Goal: Information Seeking & Learning: Learn about a topic

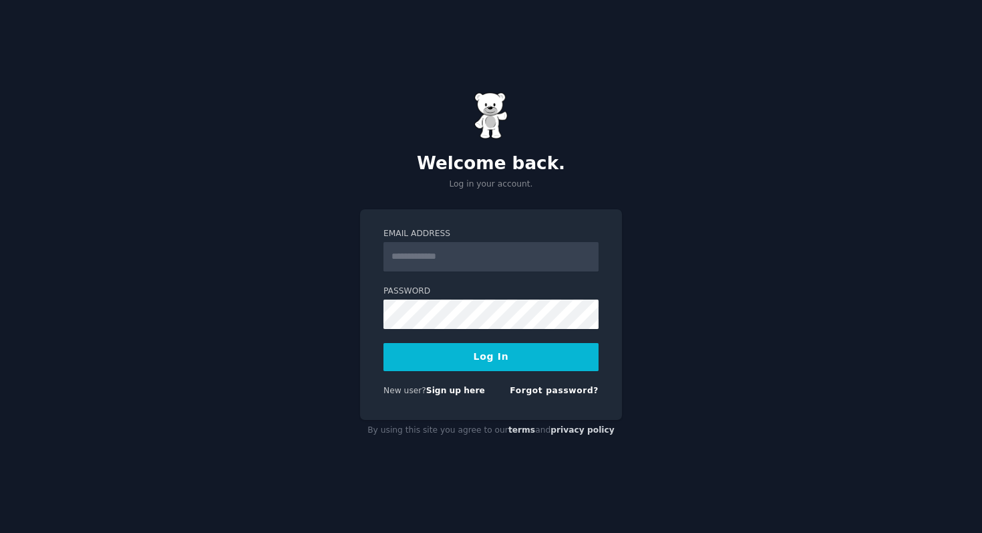
click at [476, 258] on input "Email Address" at bounding box center [491, 256] width 215 height 29
type input "**********"
click at [502, 355] on button "Log In" at bounding box center [491, 357] width 215 height 28
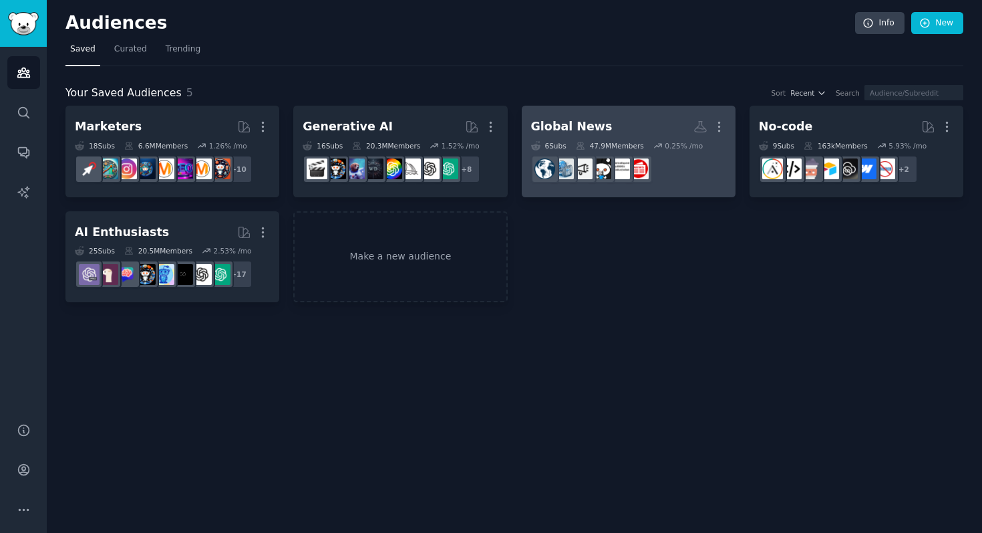
click at [600, 131] on h2 "Global News More" at bounding box center [628, 126] width 195 height 23
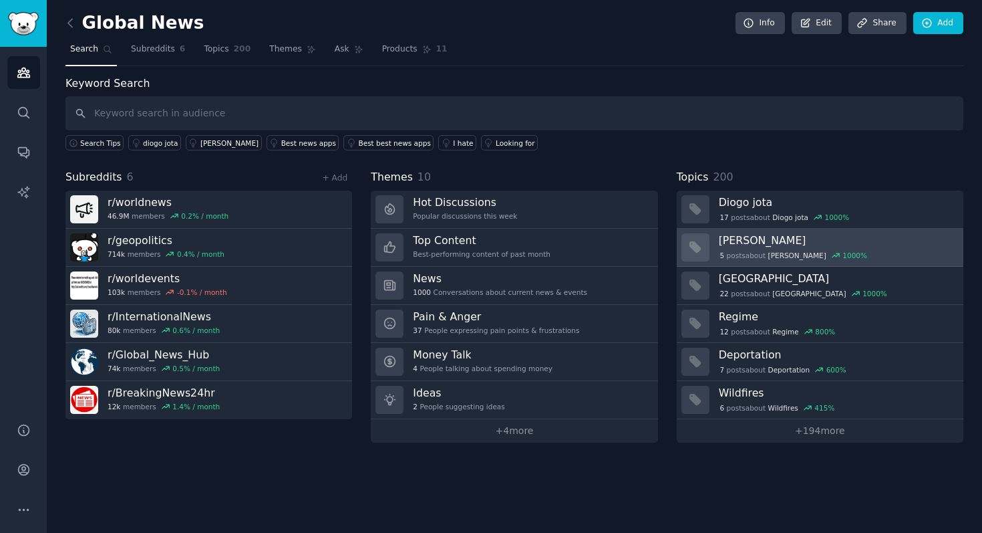
click at [747, 241] on h3 "[PERSON_NAME]" at bounding box center [836, 240] width 235 height 14
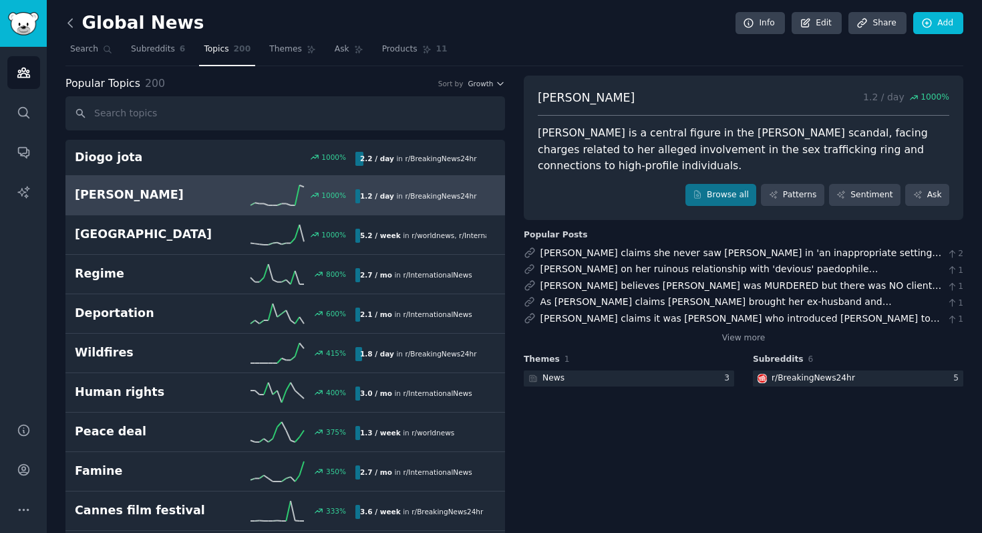
click at [75, 29] on icon at bounding box center [70, 23] width 14 height 14
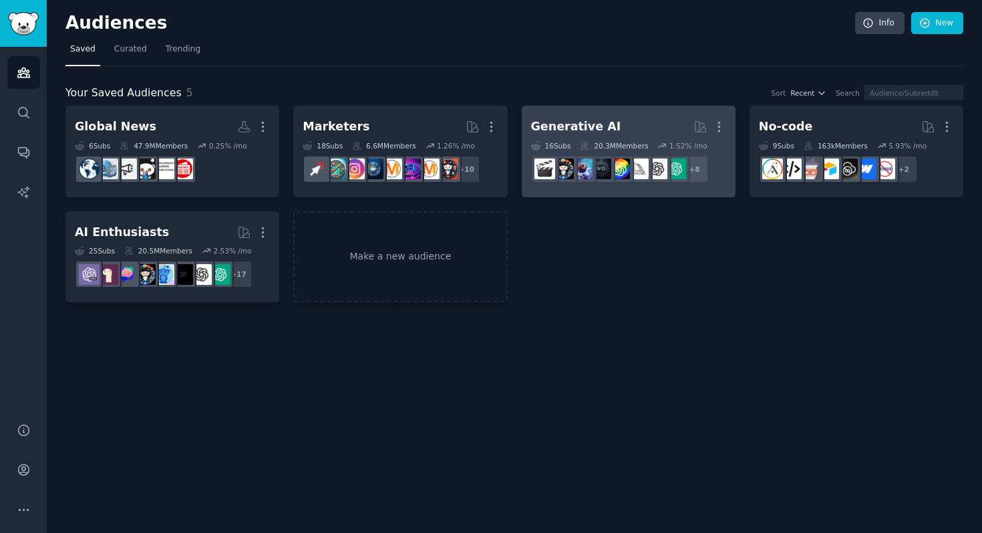
click at [561, 126] on div "Generative AI" at bounding box center [576, 126] width 90 height 17
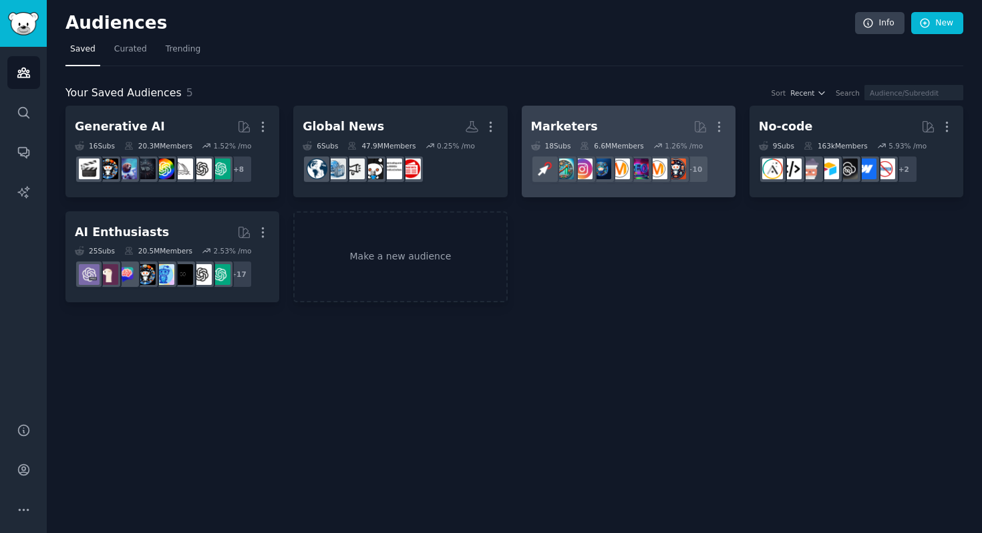
click at [613, 118] on h2 "Marketers More" at bounding box center [628, 126] width 195 height 23
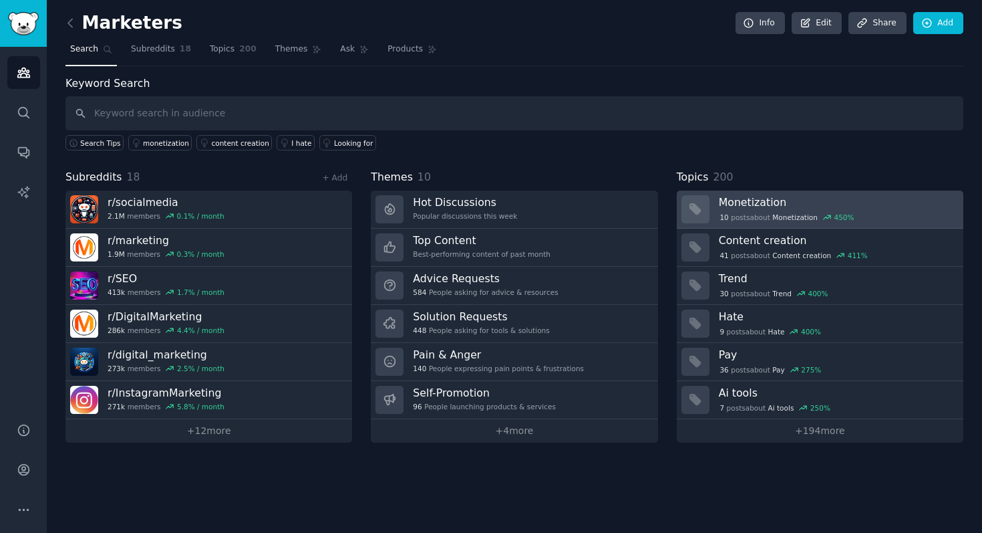
click at [730, 197] on h3 "Monetization" at bounding box center [836, 202] width 235 height 14
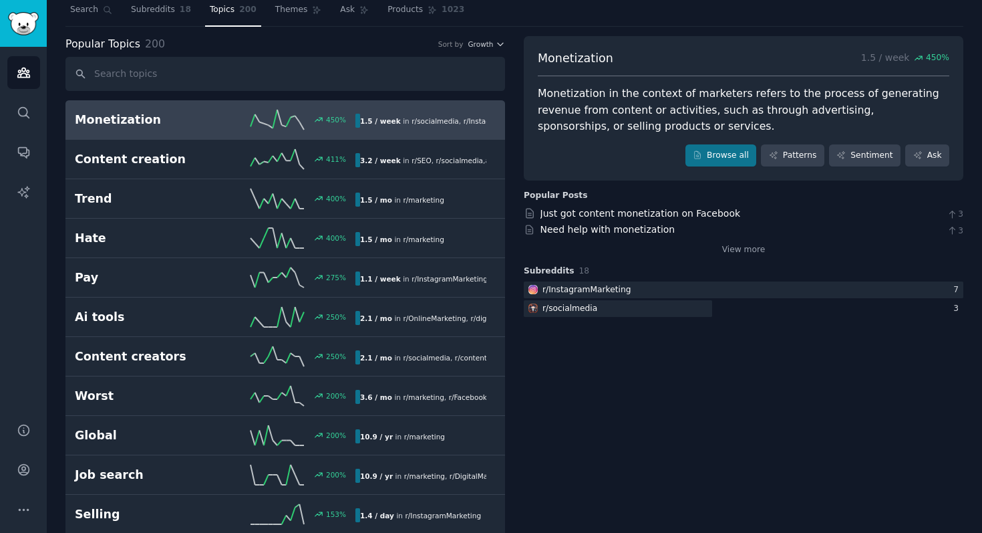
scroll to position [41, 0]
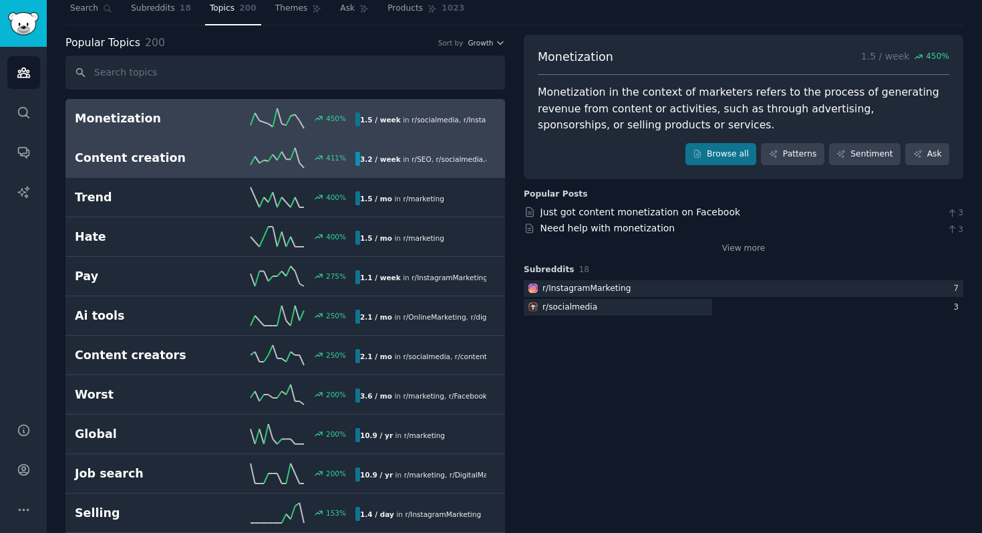
click at [188, 165] on h2 "Content creation" at bounding box center [145, 158] width 140 height 17
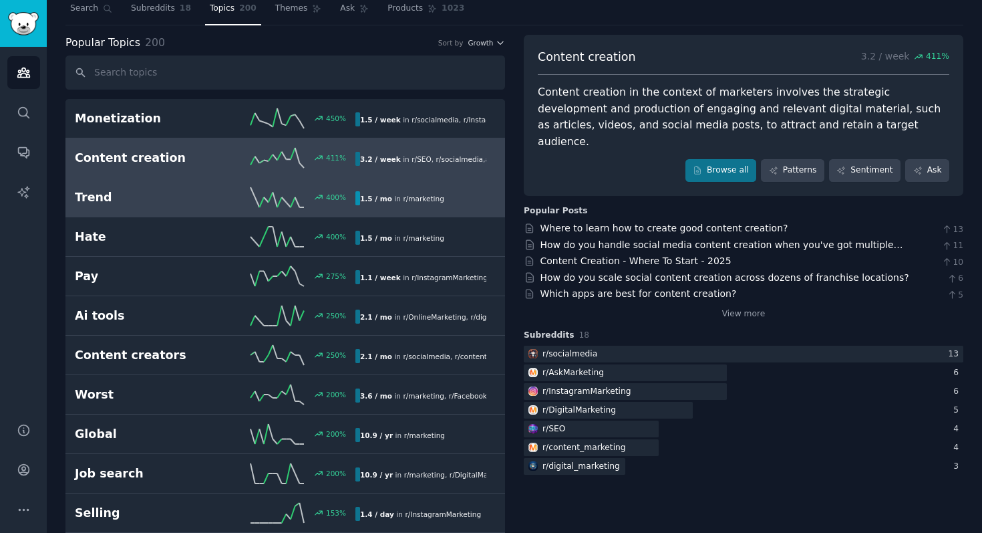
click at [146, 194] on h2 "Trend" at bounding box center [145, 197] width 140 height 17
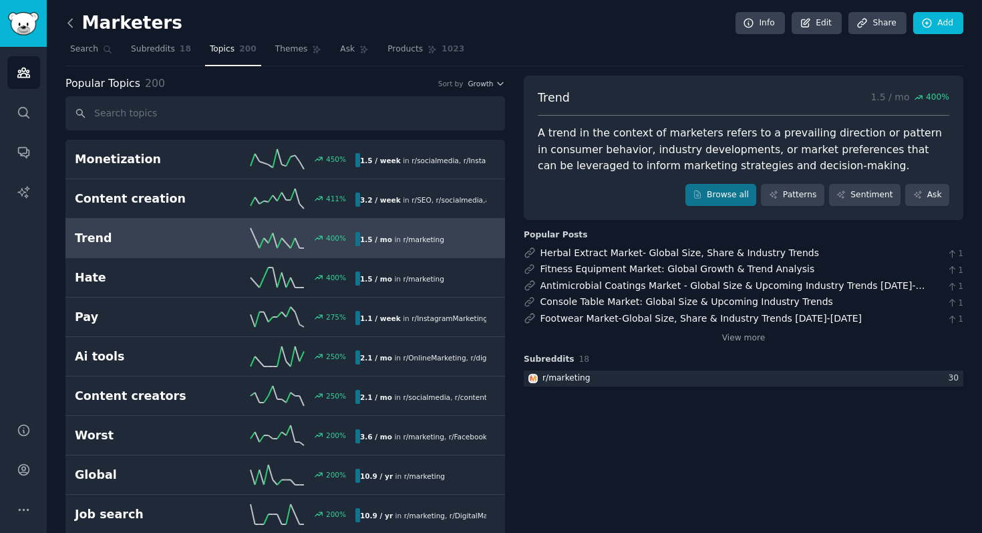
click at [69, 26] on icon at bounding box center [70, 23] width 14 height 14
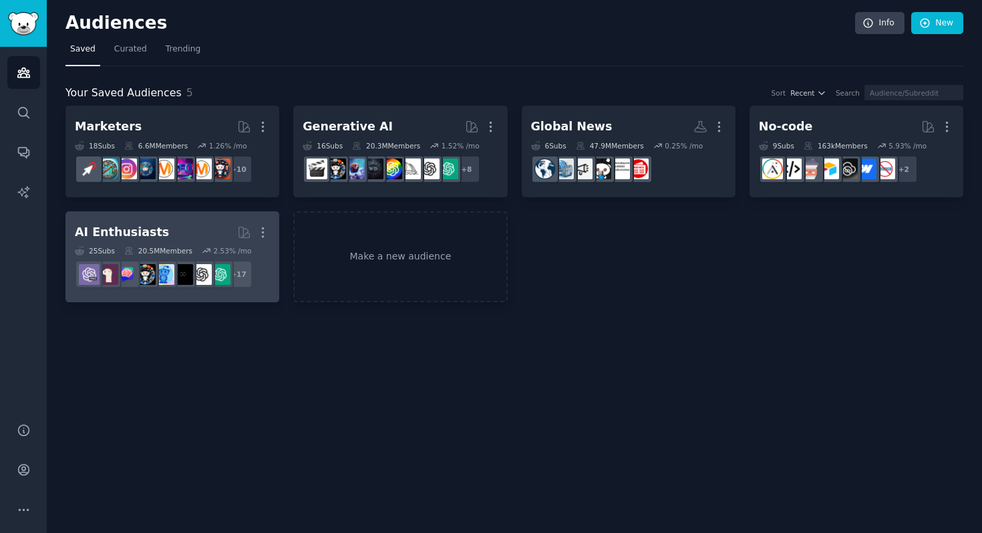
click at [198, 238] on h2 "AI Enthusiasts More" at bounding box center [172, 231] width 195 height 23
